Goal: Entertainment & Leisure: Browse casually

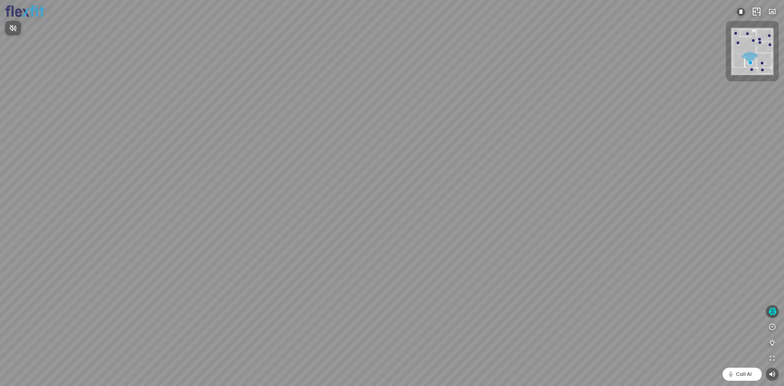
click at [392, 308] on div at bounding box center [392, 193] width 784 height 386
click at [395, 305] on div at bounding box center [392, 193] width 784 height 386
drag, startPoint x: 411, startPoint y: 238, endPoint x: 402, endPoint y: 301, distance: 64.3
click at [402, 301] on div "Bếp WC Phòng ngủ master Phòng ngủ Phòng ngủ" at bounding box center [392, 193] width 784 height 386
